Goal: Transaction & Acquisition: Purchase product/service

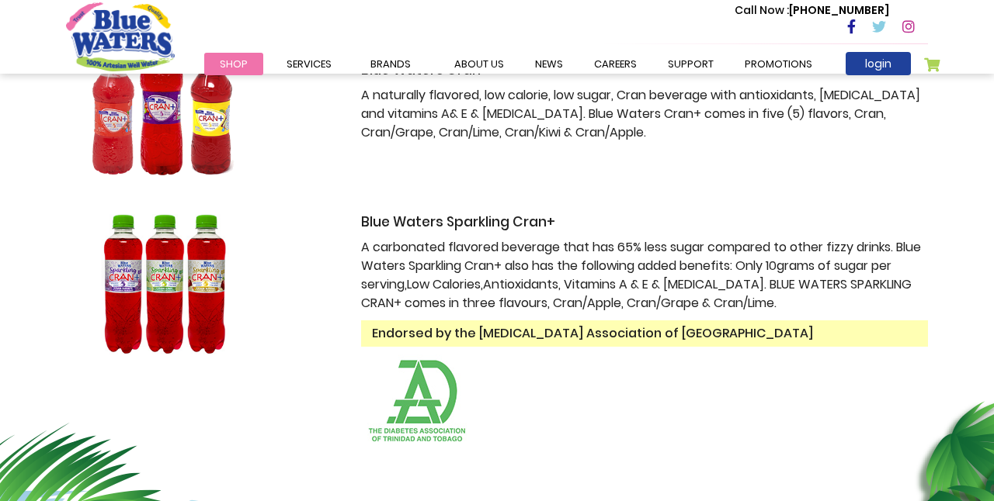
scroll to position [359, 0]
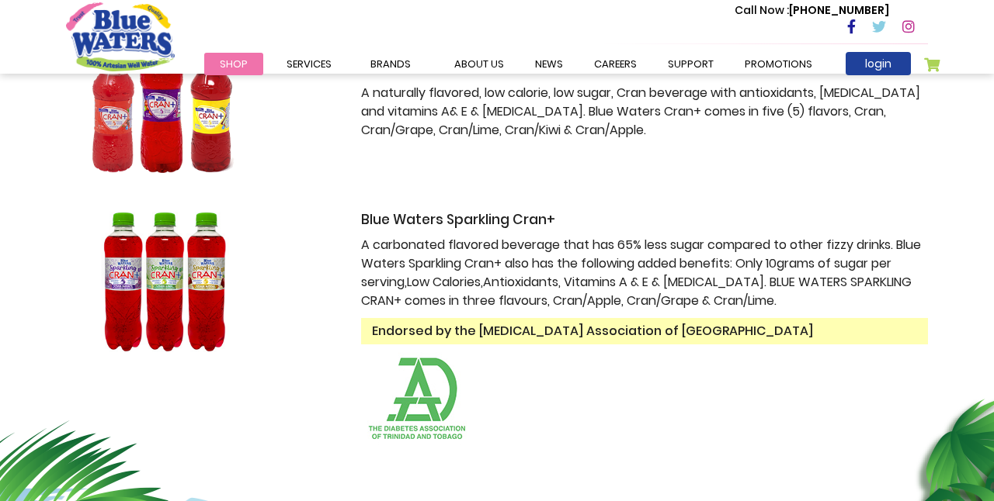
click at [236, 62] on span "Shop" at bounding box center [234, 64] width 28 height 15
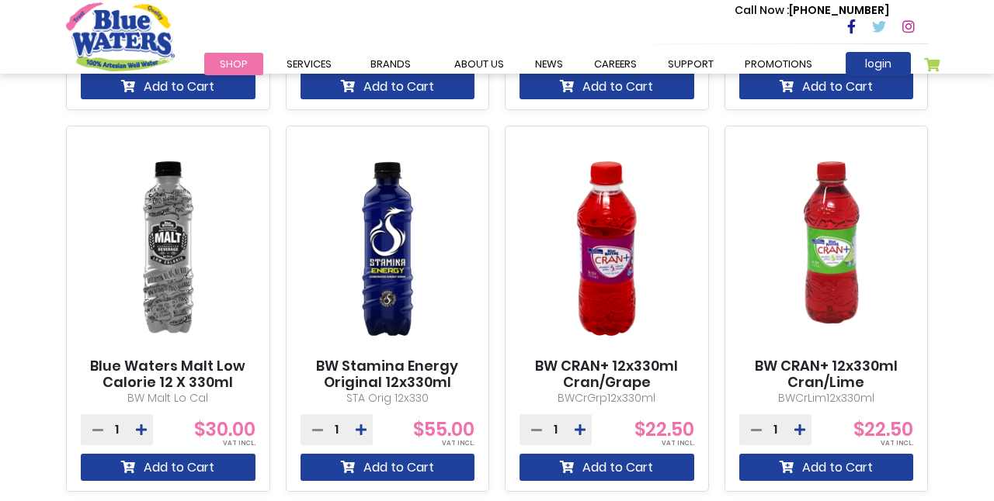
scroll to position [1292, 0]
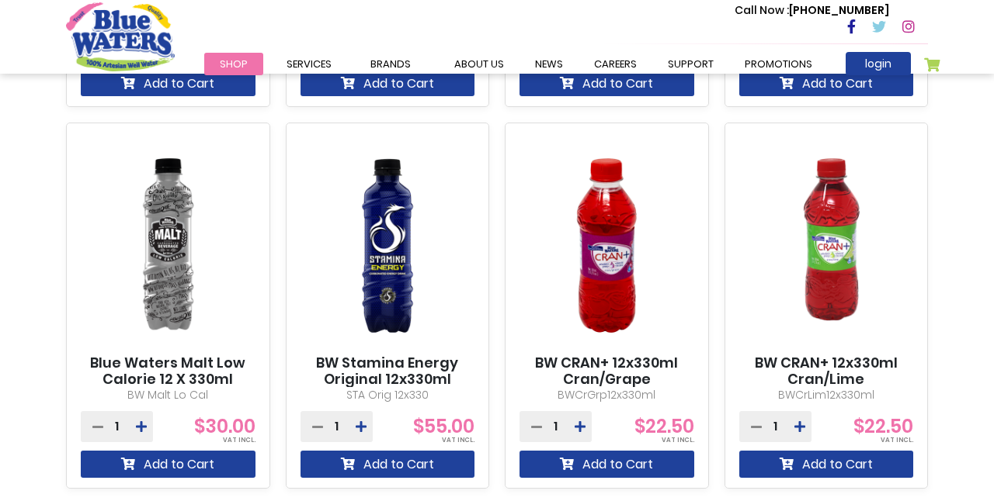
click at [405, 372] on link "BW Stamina Energy Original 12x330ml" at bounding box center [387, 371] width 175 height 33
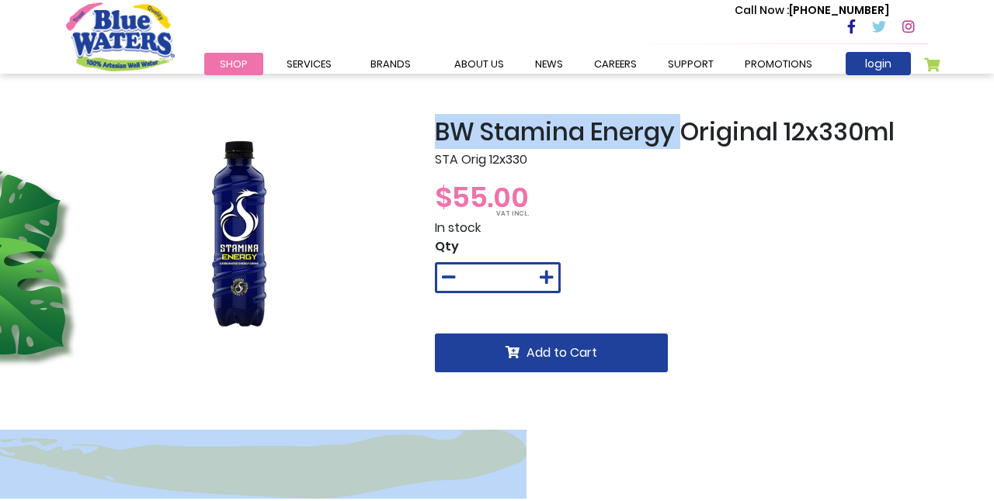
drag, startPoint x: 682, startPoint y: 131, endPoint x: 373, endPoint y: 131, distance: 309.7
click at [373, 131] on div "BW Stamina Energy Original 12x330ml STA Orig 12x330 $55.00 In stock Qty * Add t…" at bounding box center [496, 289] width 885 height 345
copy div "BW Stamina Energy"
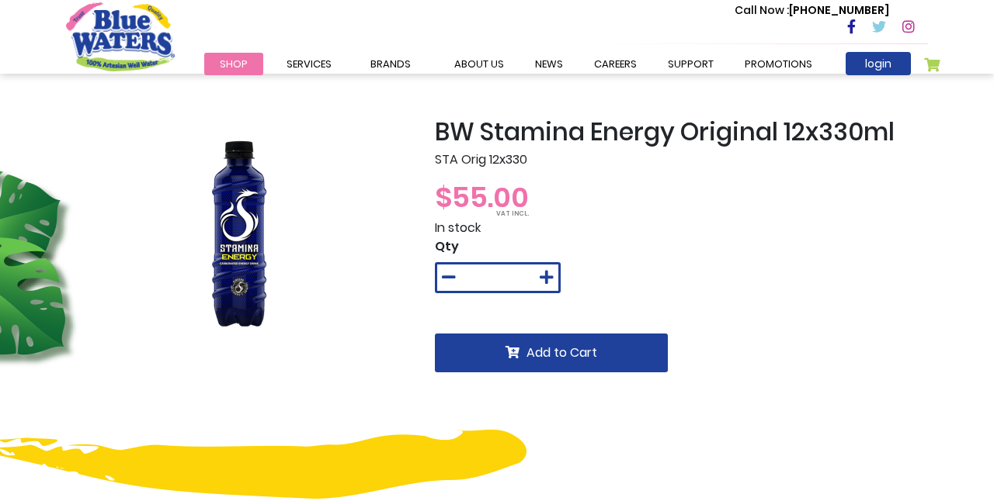
click at [594, 194] on div "$55.00" at bounding box center [681, 198] width 493 height 42
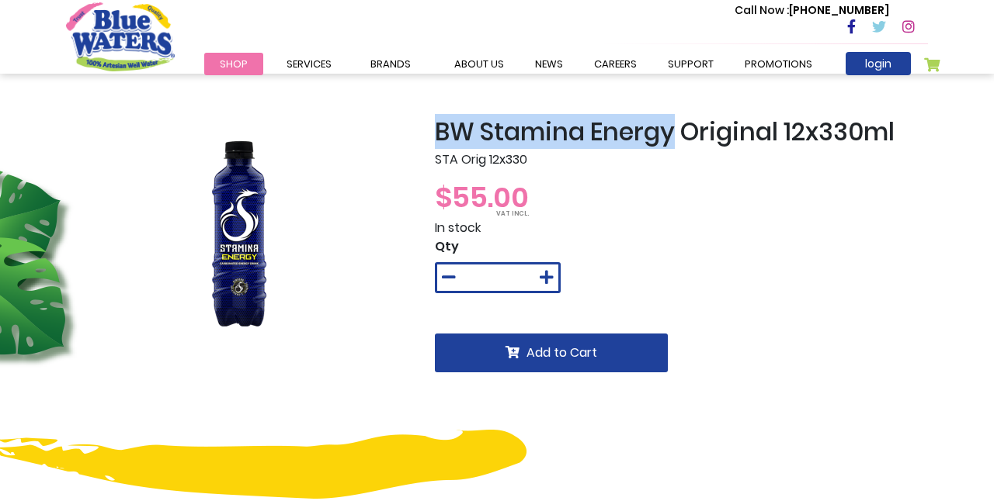
drag, startPoint x: 676, startPoint y: 134, endPoint x: 434, endPoint y: 130, distance: 242.2
click at [435, 130] on h2 "BW Stamina Energy Original 12x330ml" at bounding box center [681, 131] width 493 height 29
copy h2 "BW Stamina Energy"
